Goal: Task Accomplishment & Management: Manage account settings

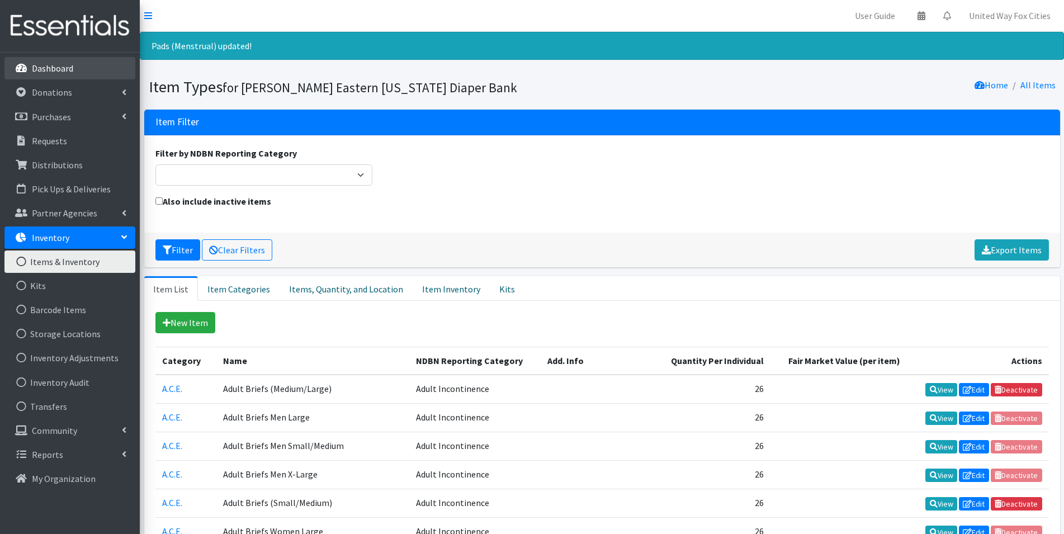
click at [47, 67] on p "Dashboard" at bounding box center [52, 68] width 41 height 11
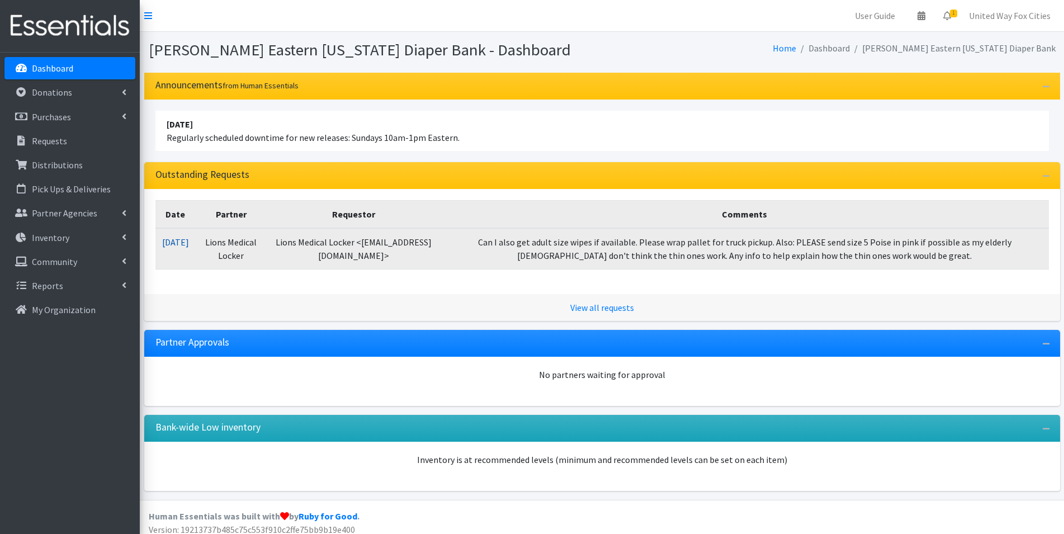
click at [176, 246] on link "10/10/2025" at bounding box center [175, 242] width 27 height 11
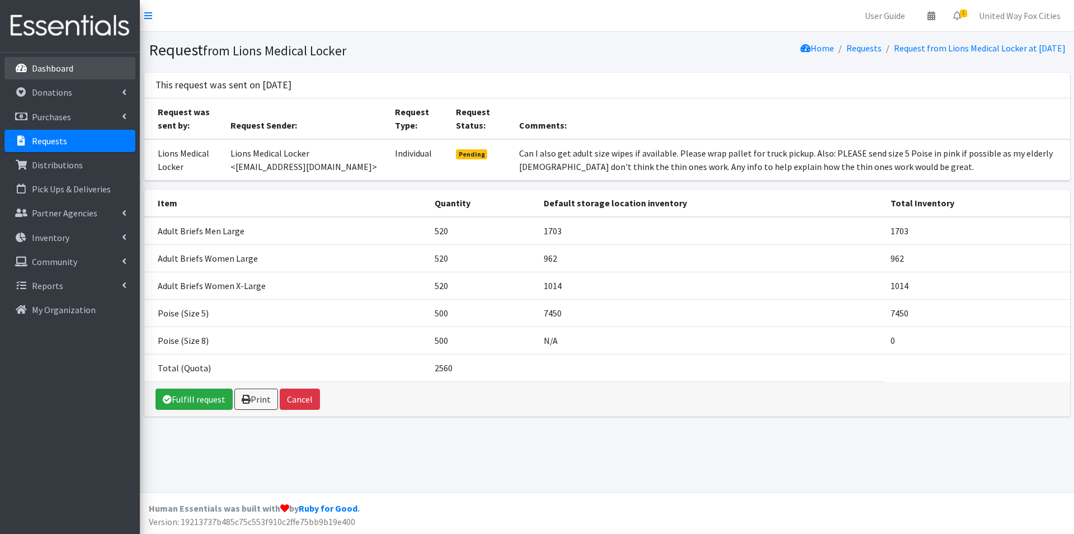
click at [36, 72] on p "Dashboard" at bounding box center [52, 68] width 41 height 11
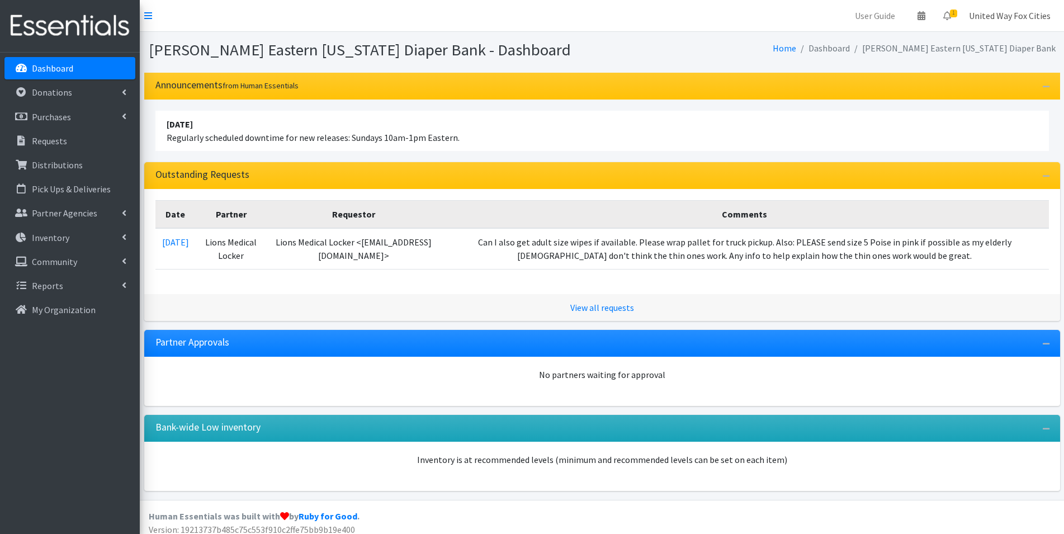
click at [1005, 18] on link "United Way Fox Cities" at bounding box center [1010, 15] width 100 height 22
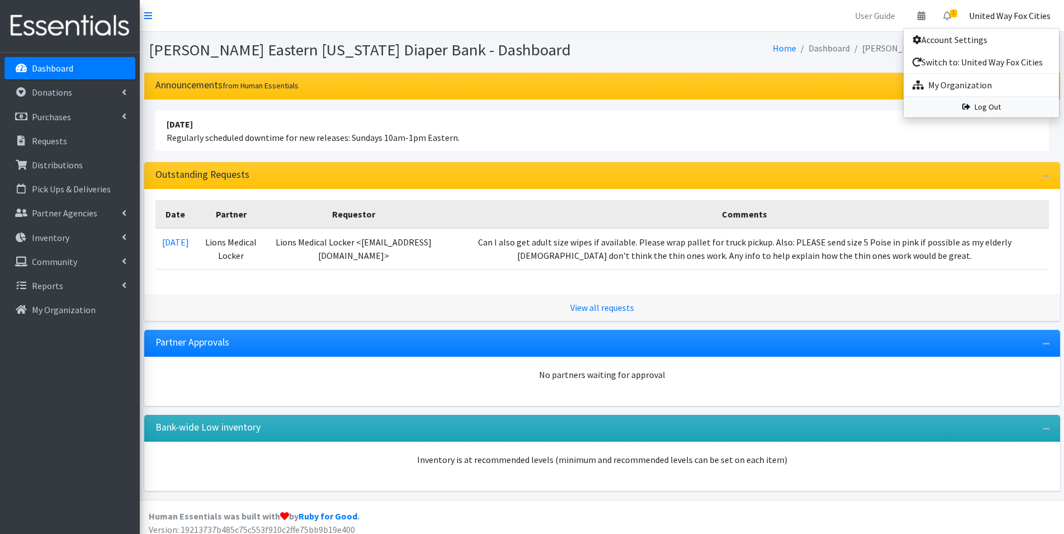
click at [991, 111] on link "Log Out" at bounding box center [981, 107] width 155 height 21
